Goal: Navigation & Orientation: Find specific page/section

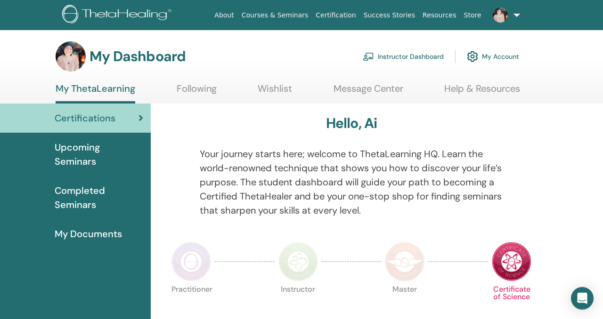
click at [411, 55] on link "Instructor Dashboard" at bounding box center [403, 56] width 81 height 21
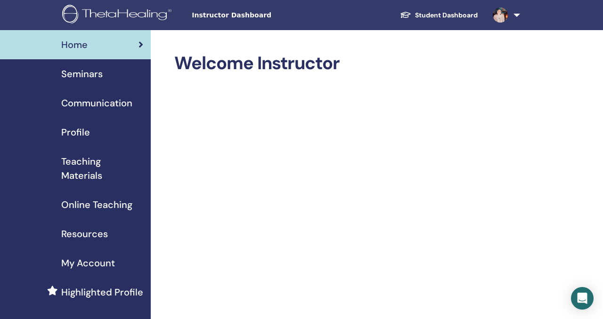
click at [431, 16] on link "Student Dashboard" at bounding box center [438, 15] width 93 height 17
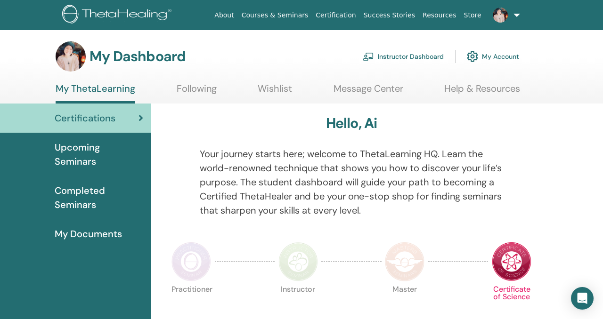
click at [86, 149] on span "Upcoming Seminars" at bounding box center [99, 154] width 89 height 28
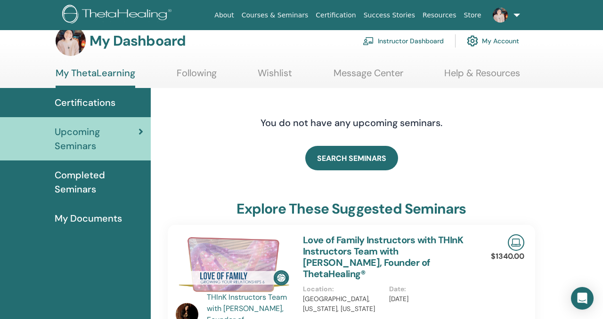
scroll to position [15, 0]
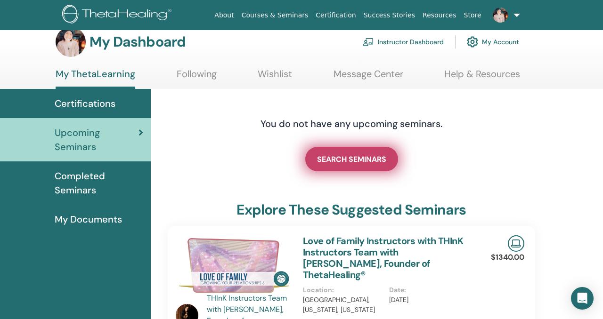
click at [363, 161] on span "SEARCH SEMINARS" at bounding box center [351, 160] width 69 height 10
